Goal: Download file/media

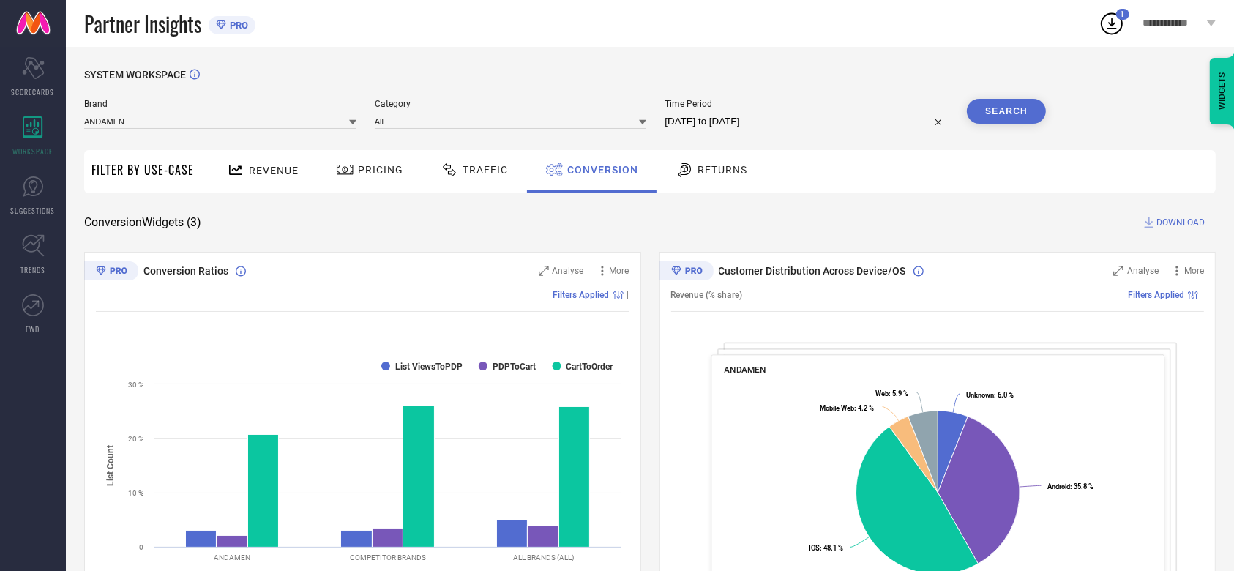
click at [1119, 23] on icon at bounding box center [1112, 23] width 26 height 26
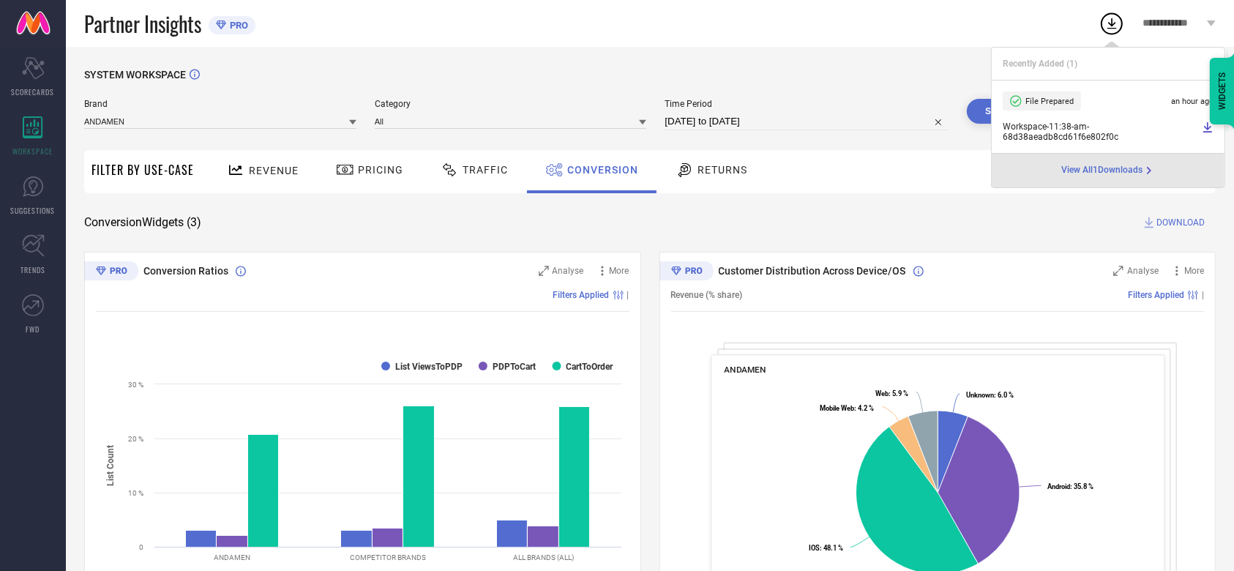
click at [728, 218] on div "Conversion Widgets ( 3 ) DOWNLOAD" at bounding box center [650, 222] width 1132 height 15
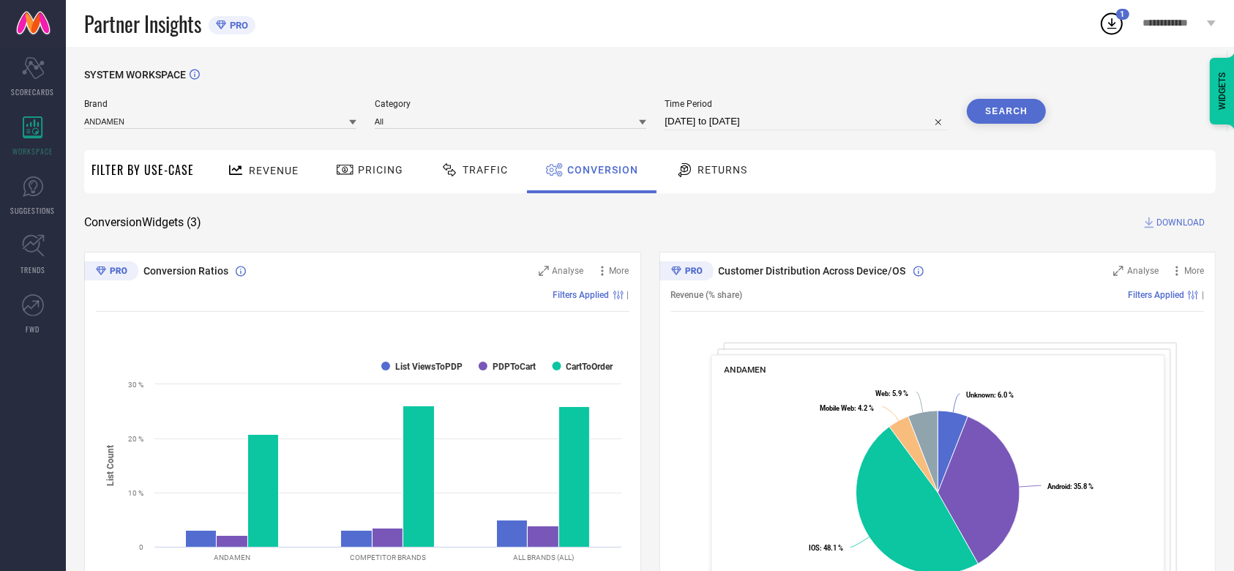
click at [1166, 225] on span "DOWNLOAD" at bounding box center [1181, 222] width 48 height 15
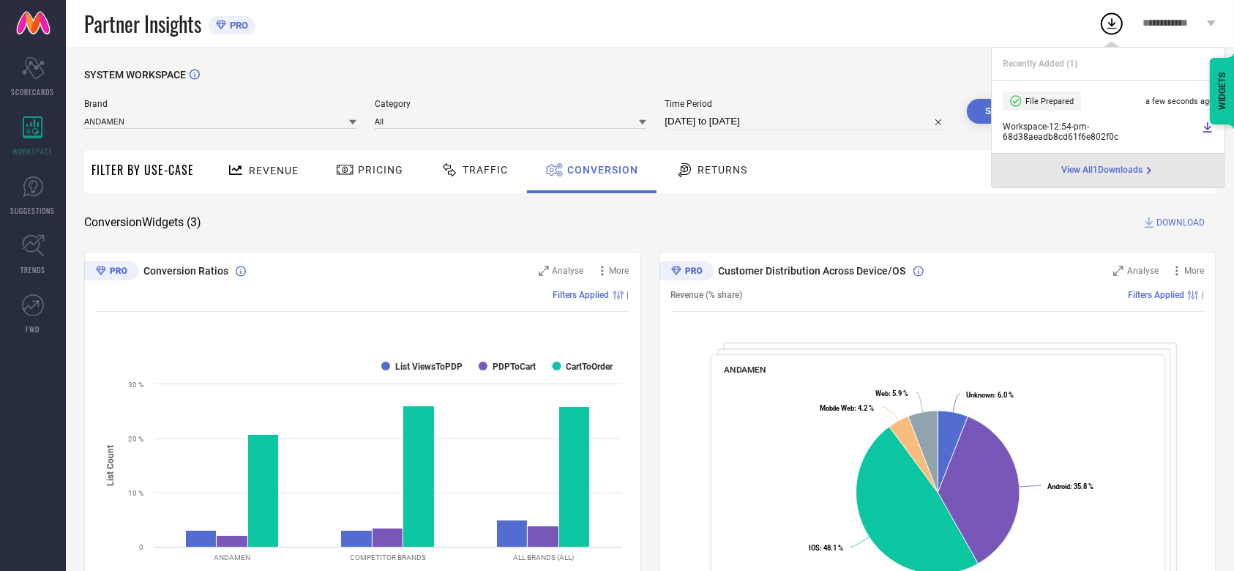
click at [681, 126] on input "[DATE] to [DATE]" at bounding box center [807, 122] width 284 height 18
select select "8"
select select "2025"
select select "9"
select select "2025"
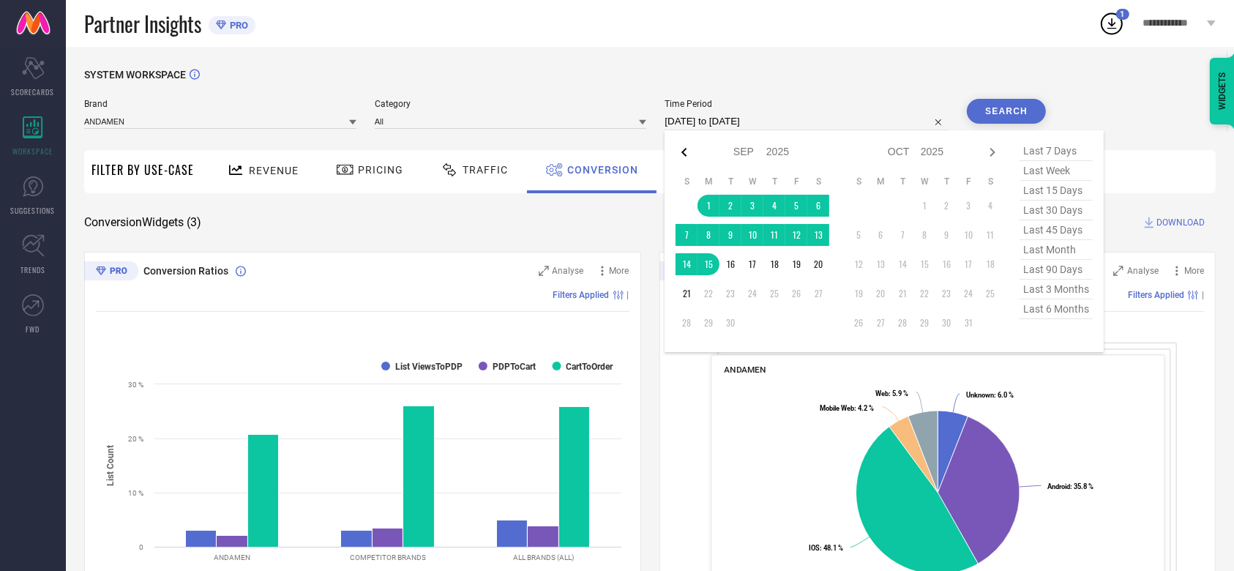
click at [682, 156] on icon at bounding box center [685, 152] width 18 height 18
select select "7"
select select "2025"
select select "8"
select select "2025"
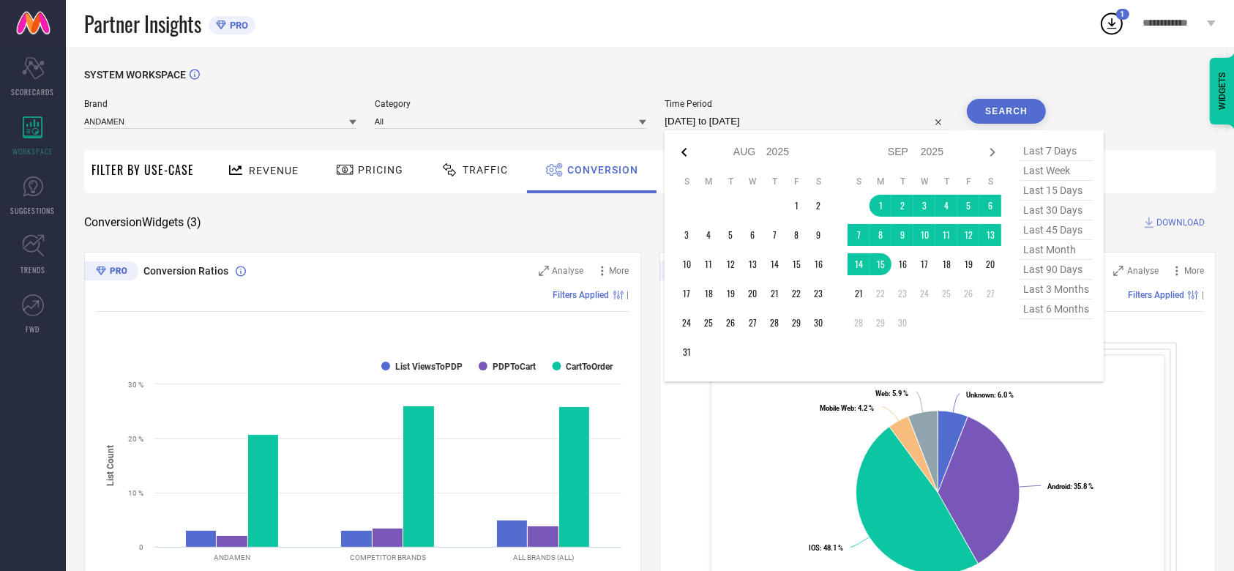
click at [683, 157] on icon at bounding box center [685, 152] width 18 height 18
select select "6"
select select "2025"
select select "7"
select select "2025"
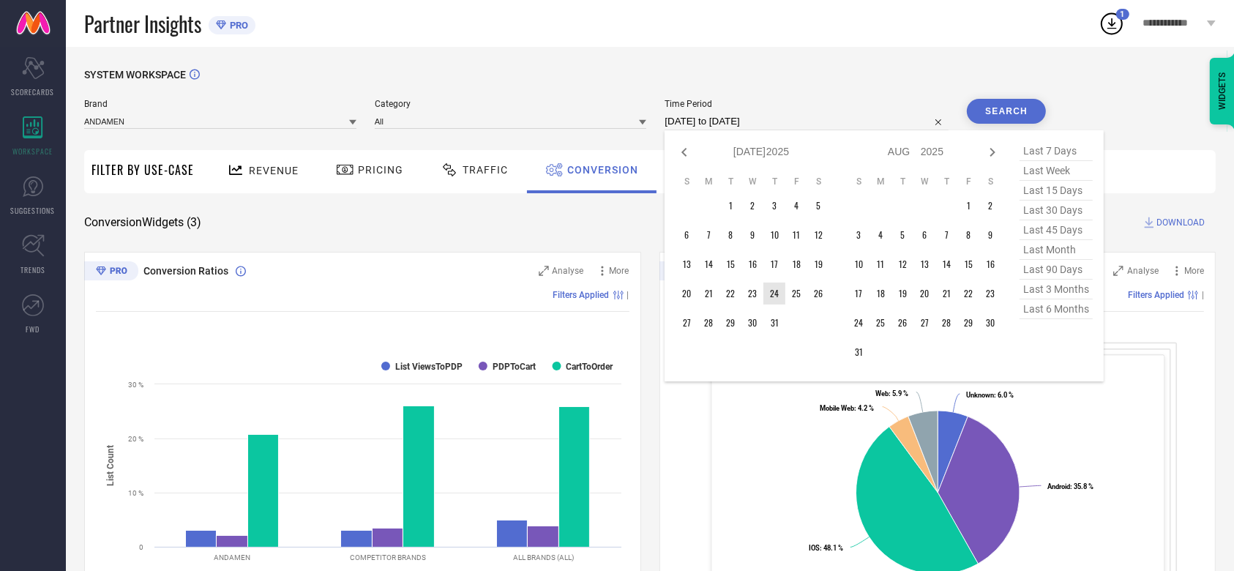
type input "After [DATE]"
click at [770, 290] on td "24" at bounding box center [775, 294] width 22 height 22
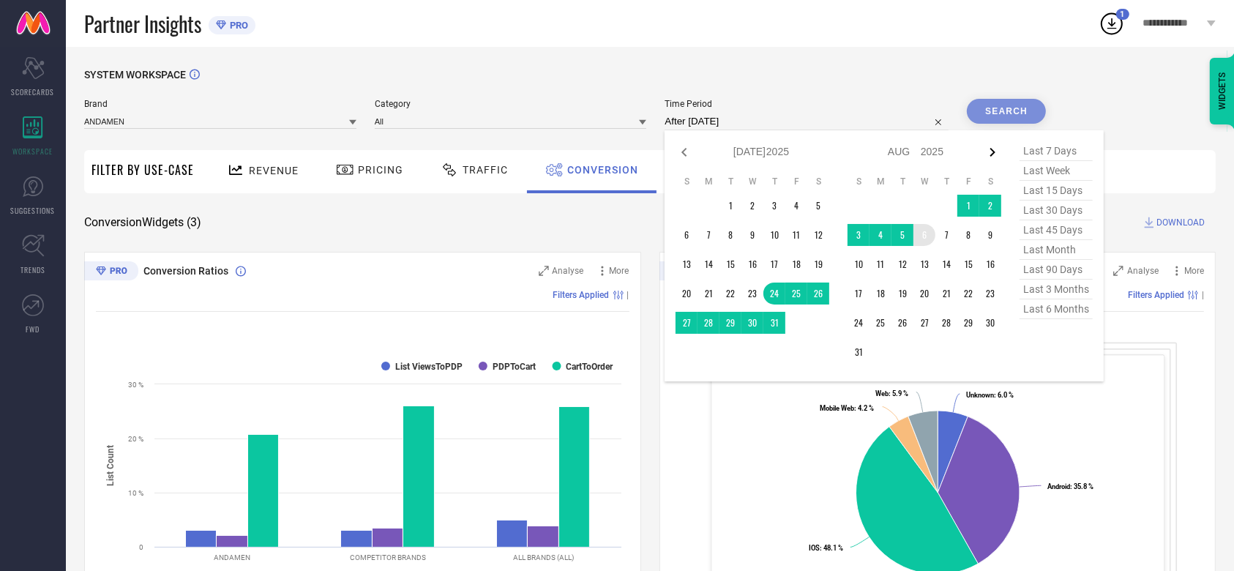
click at [991, 158] on icon at bounding box center [993, 152] width 18 height 18
select select "7"
select select "2025"
select select "8"
select select "2025"
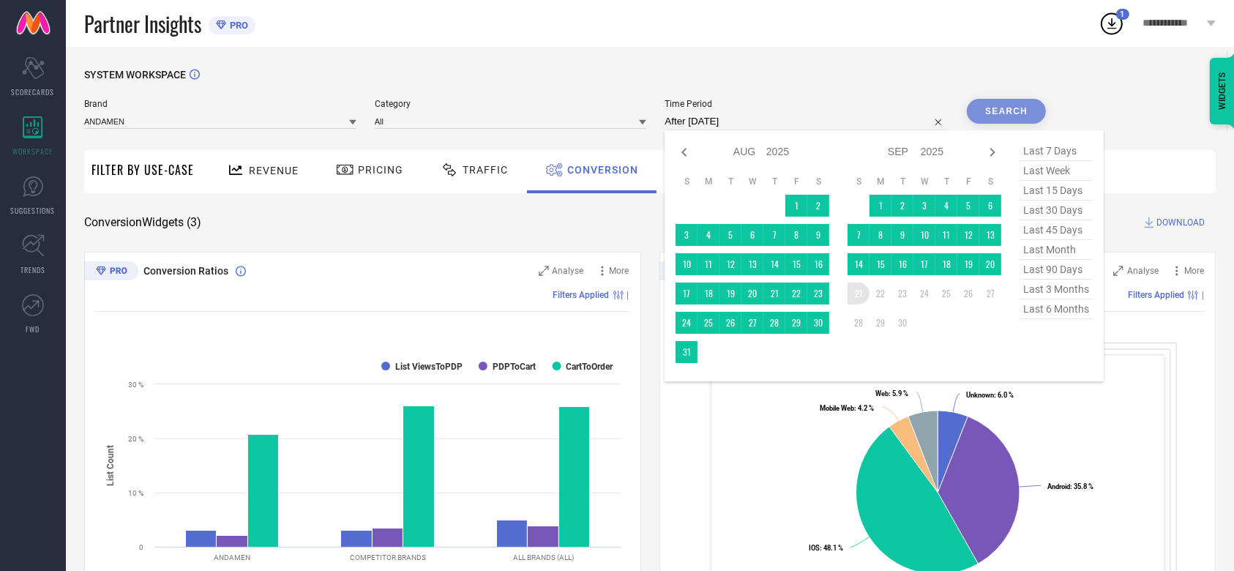
type input "[DATE] to [DATE]"
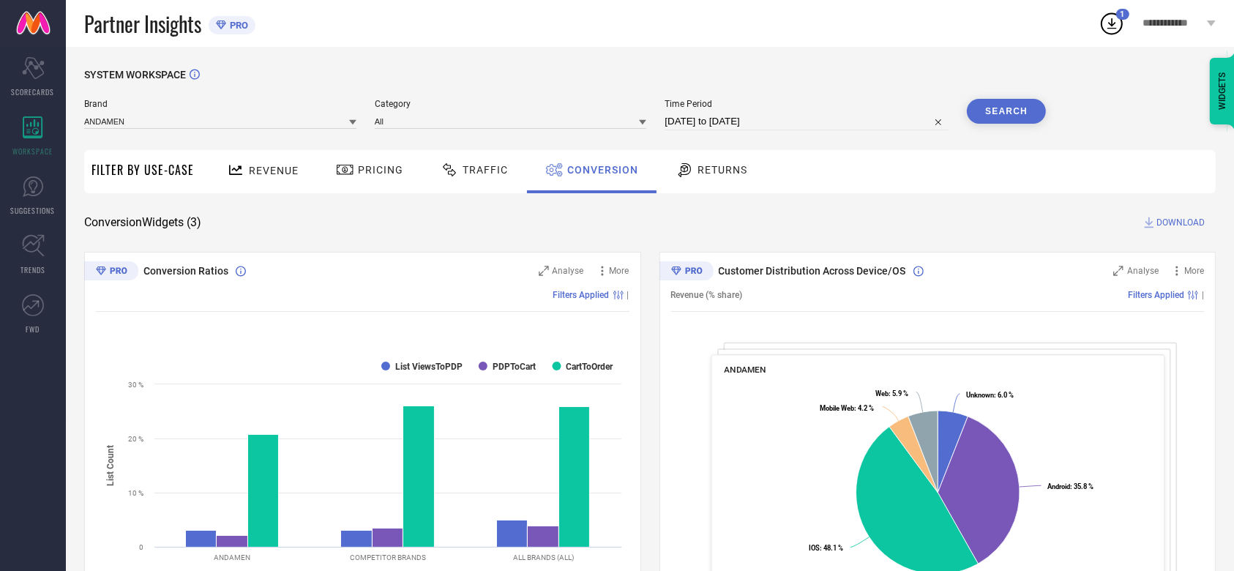
click at [996, 113] on button "Search" at bounding box center [1006, 111] width 79 height 25
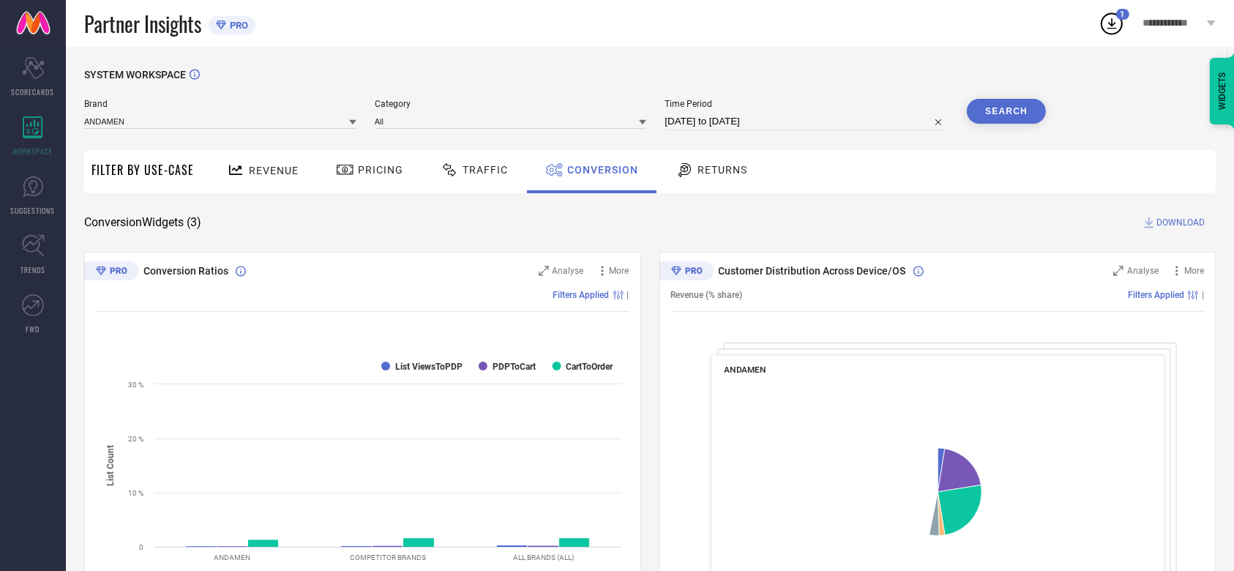
click at [1161, 228] on span "DOWNLOAD" at bounding box center [1181, 222] width 48 height 15
